Goal: Find specific page/section: Find specific page/section

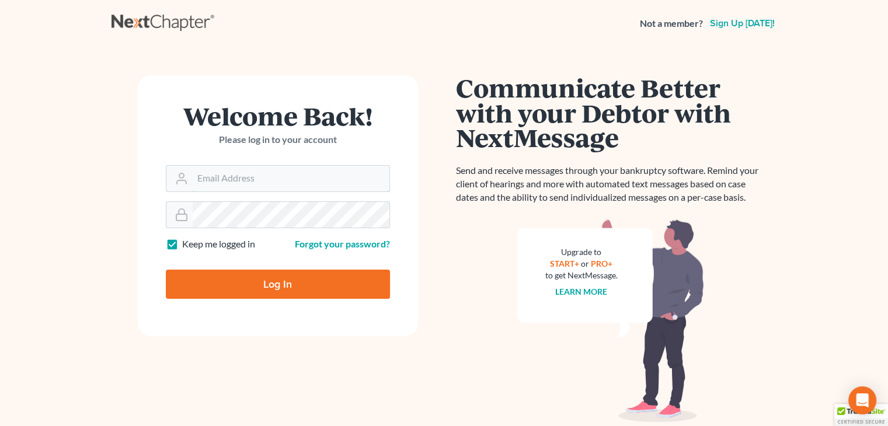
type input "david@Dlawbk.com"
click at [301, 276] on input "Log In" at bounding box center [278, 284] width 224 height 29
type input "Thinking..."
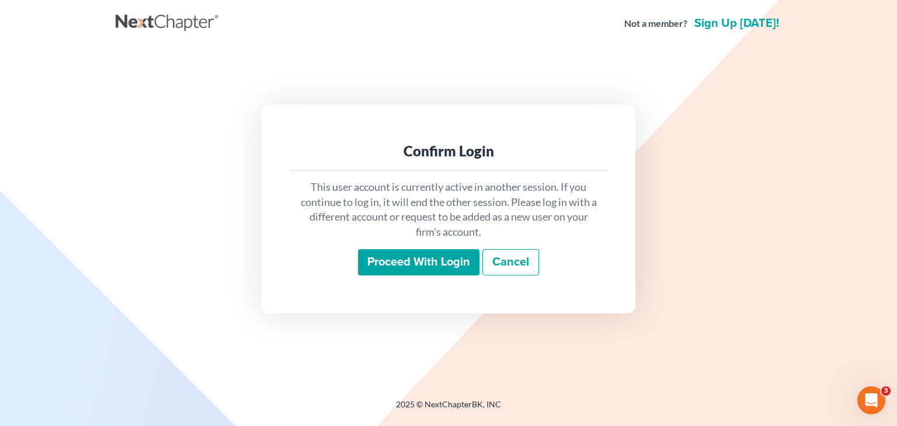
click at [428, 283] on div "This user account is currently active in another session. If you continue to lo…" at bounding box center [449, 228] width 318 height 115
click at [431, 237] on p "This user account is currently active in another session. If you continue to lo…" at bounding box center [448, 210] width 299 height 60
click at [418, 256] on input "Proceed with login" at bounding box center [418, 262] width 121 height 27
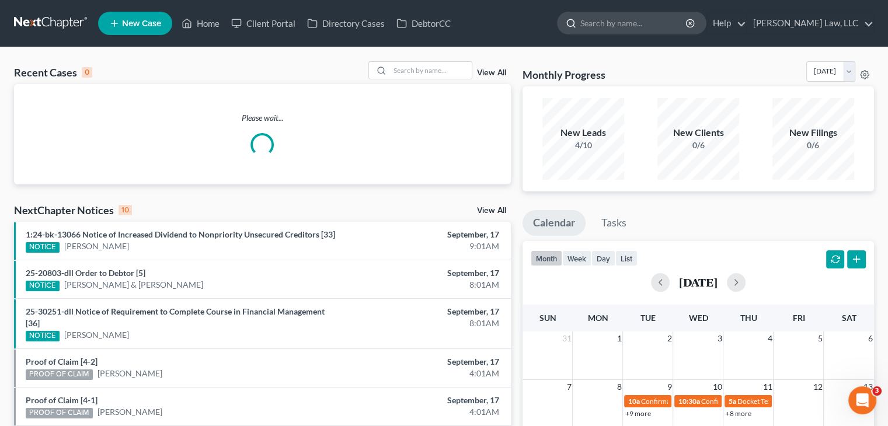
click at [650, 20] on input "search" at bounding box center [634, 23] width 107 height 22
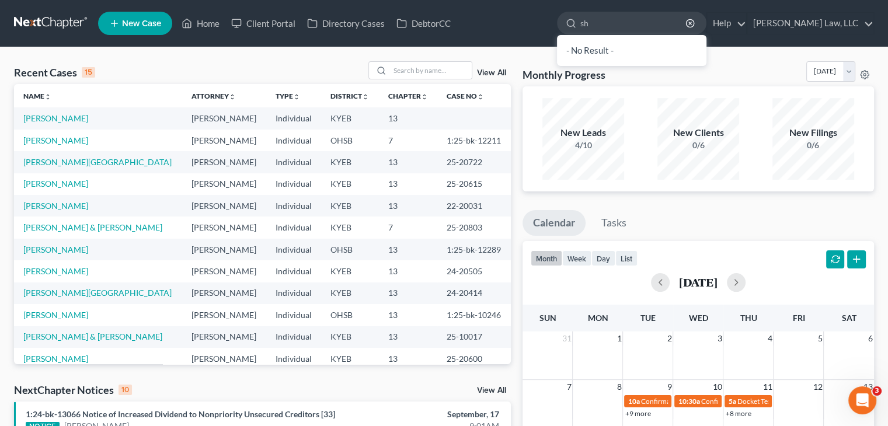
type input "s"
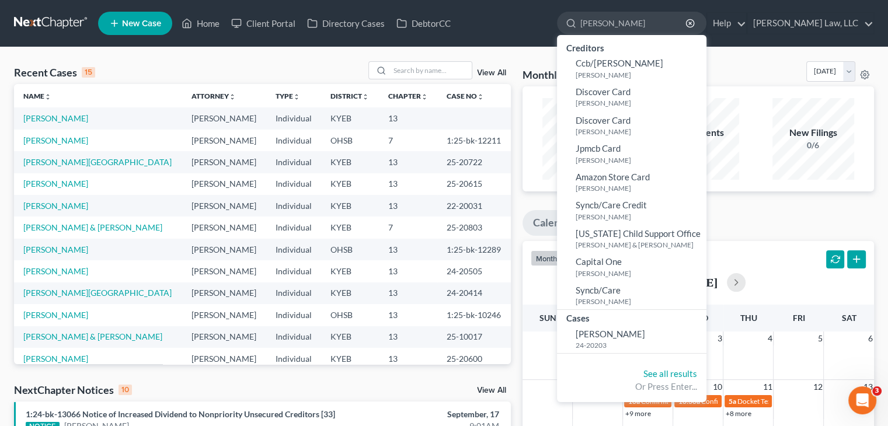
type input "[PERSON_NAME]"
click at [276, 27] on link "Client Portal" at bounding box center [263, 23] width 76 height 21
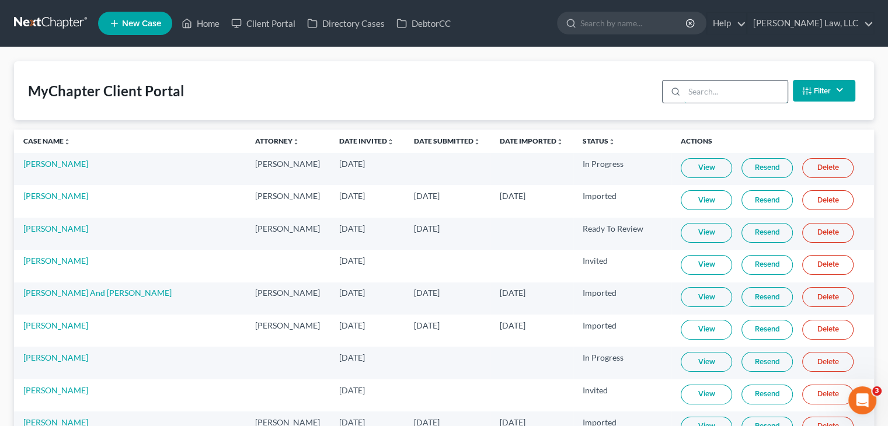
click at [765, 94] on input "search" at bounding box center [736, 92] width 103 height 22
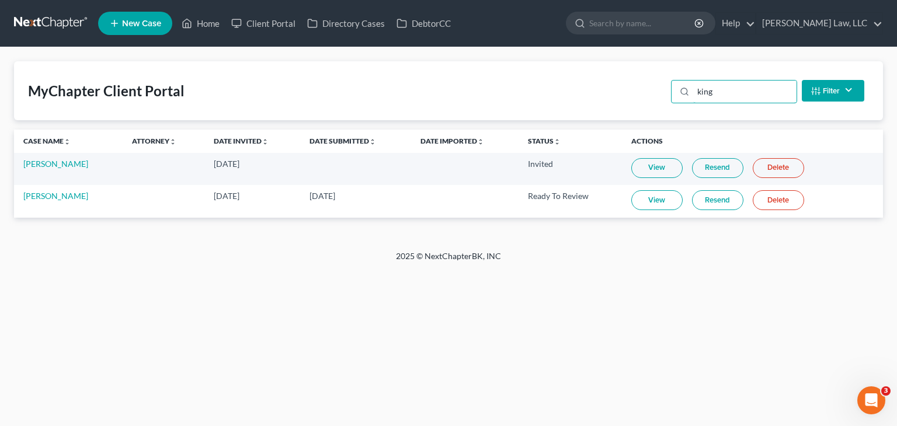
type input "king"
click at [644, 202] on link "View" at bounding box center [656, 200] width 51 height 20
click at [593, 20] on input "search" at bounding box center [642, 23] width 107 height 22
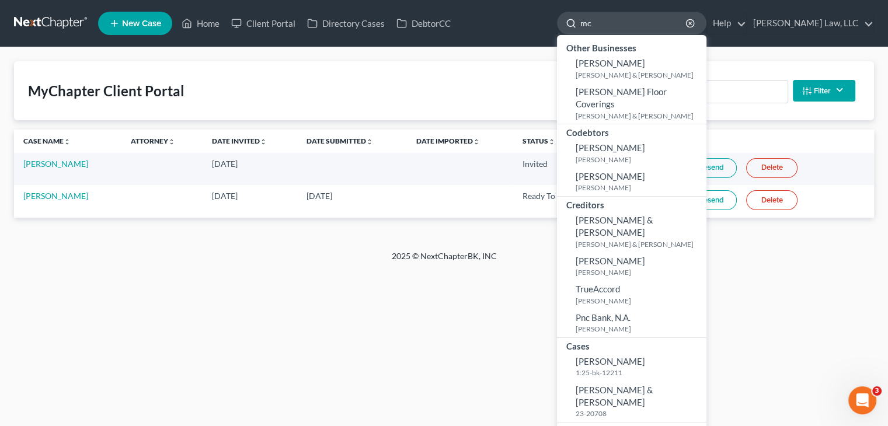
type input "m"
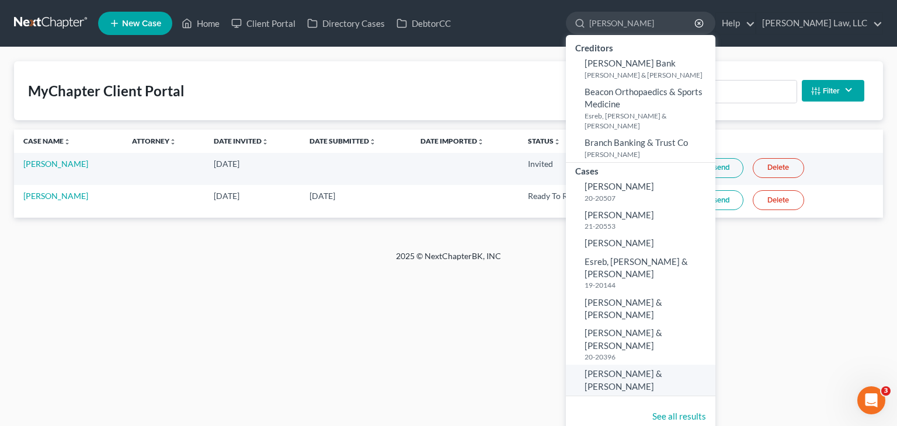
type input "[PERSON_NAME]"
click at [661, 369] on span "[PERSON_NAME] & [PERSON_NAME]" at bounding box center [624, 380] width 78 height 23
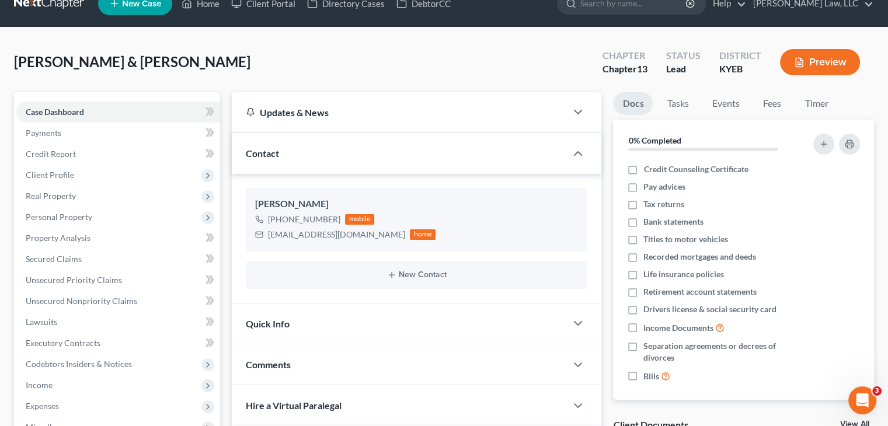
scroll to position [19, 0]
